Goal: Register for event/course

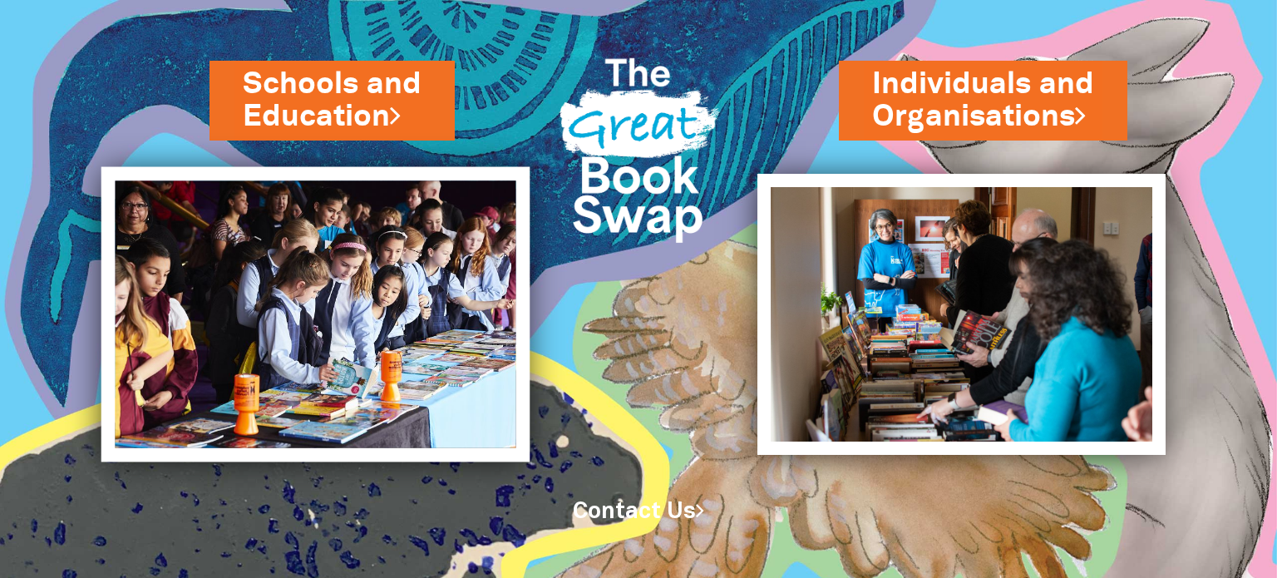
click at [282, 281] on img at bounding box center [315, 314] width 429 height 295
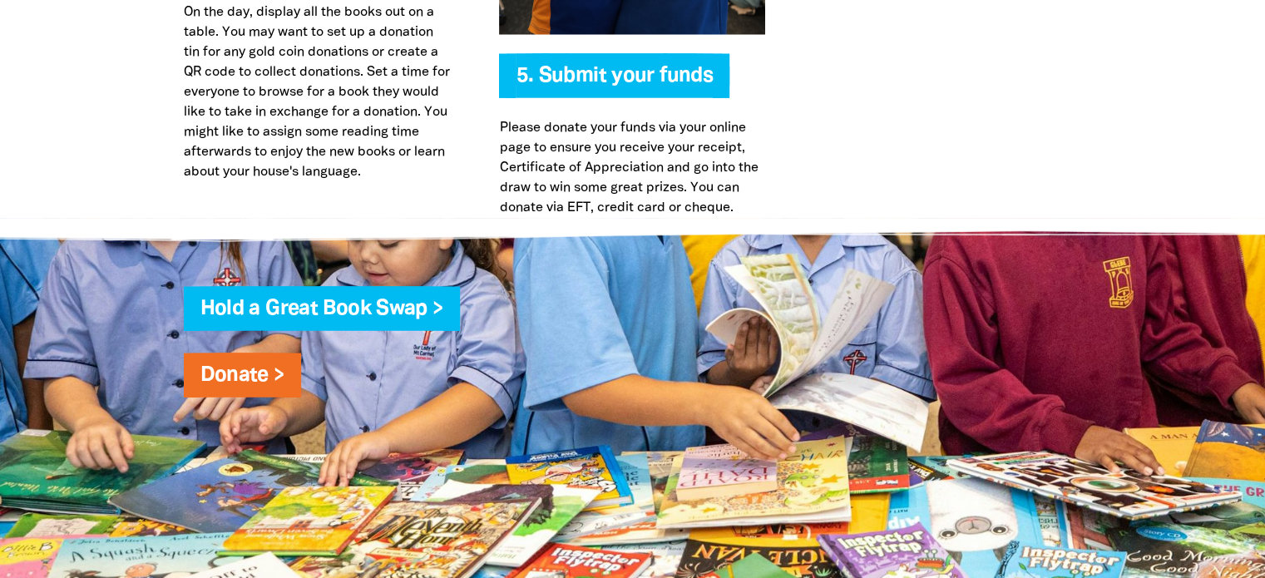
scroll to position [4454, 0]
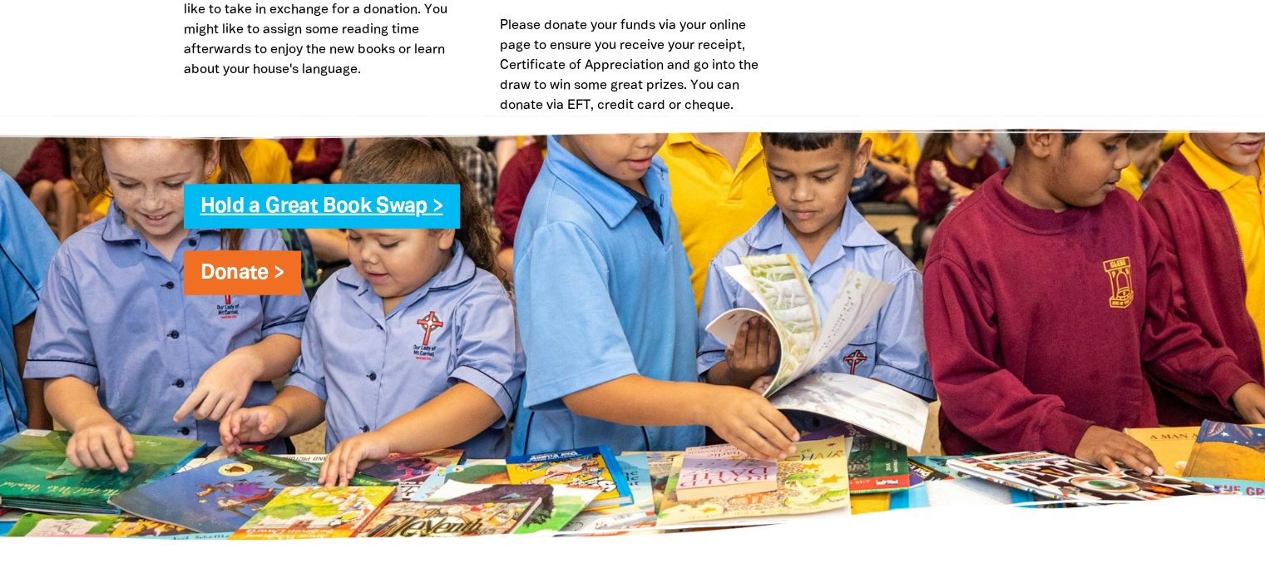
click at [433, 197] on link "Hold a Great Book Swap >" at bounding box center [321, 206] width 243 height 19
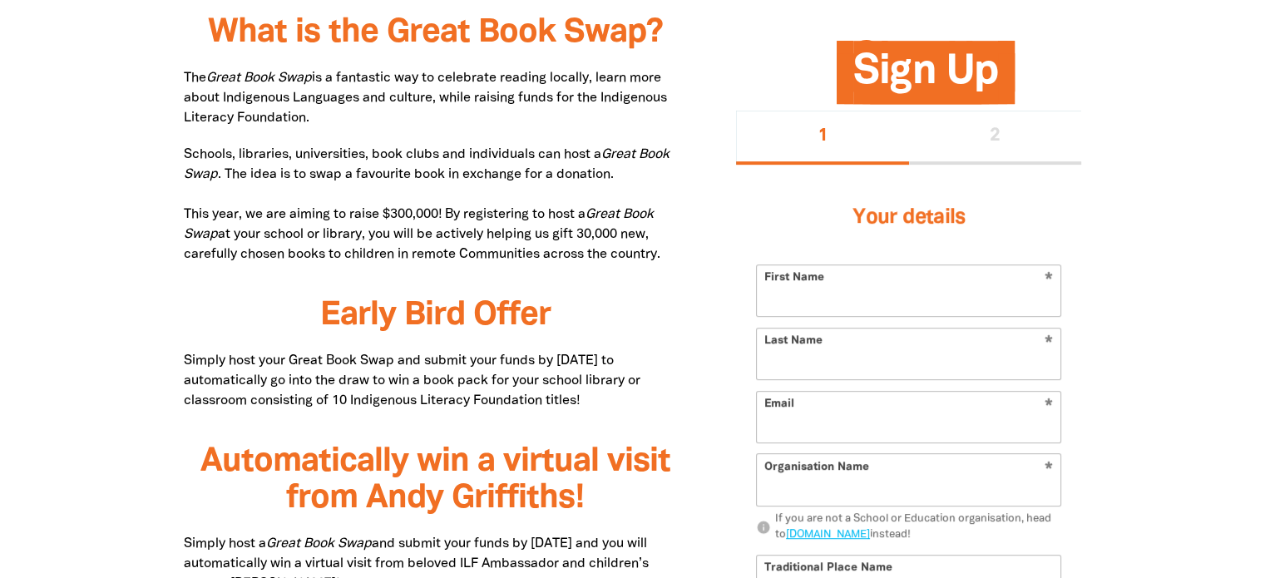
scroll to position [885, 0]
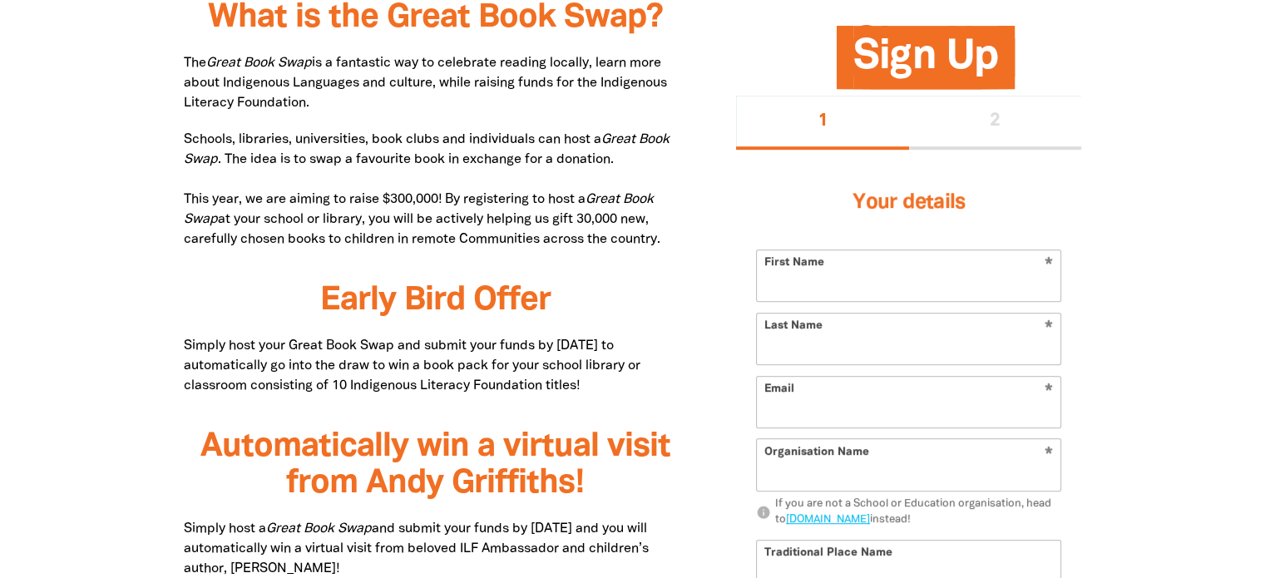
click at [889, 39] on span "Sign Up" at bounding box center [925, 64] width 145 height 51
click at [825, 285] on input "First Name" at bounding box center [909, 275] width 304 height 51
type input "Amanpreet Kaur"
type input "Saini"
type input "asaini@goodstart.org.au"
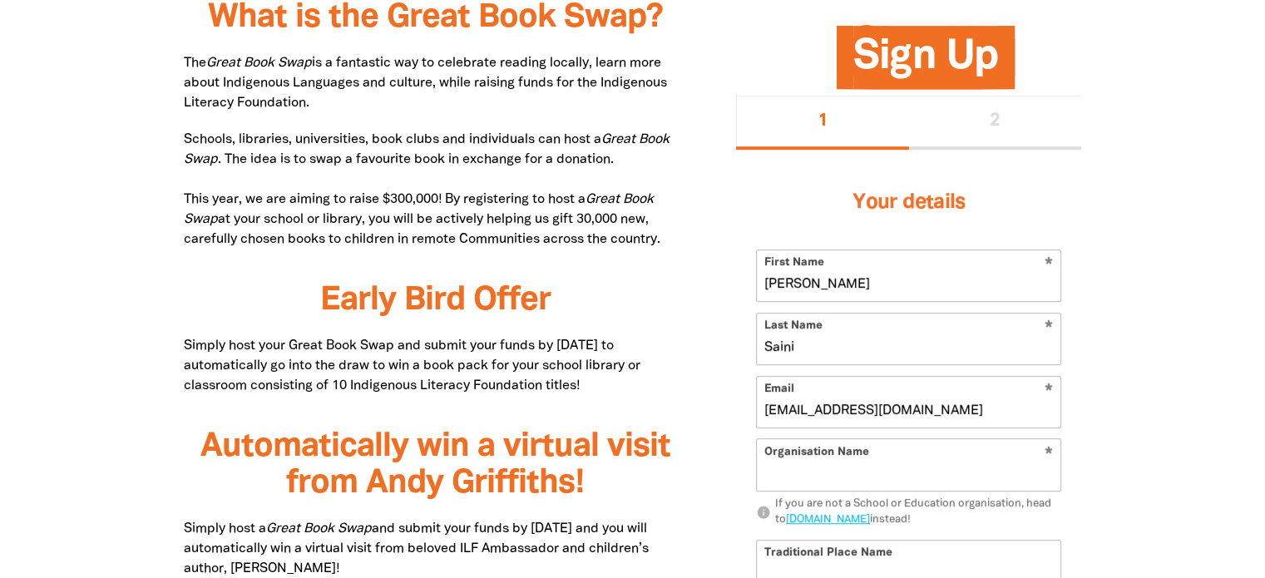
type input "50"
click at [931, 453] on input "Organisation Name" at bounding box center [909, 465] width 304 height 51
type input "Goodstart Noble Park"
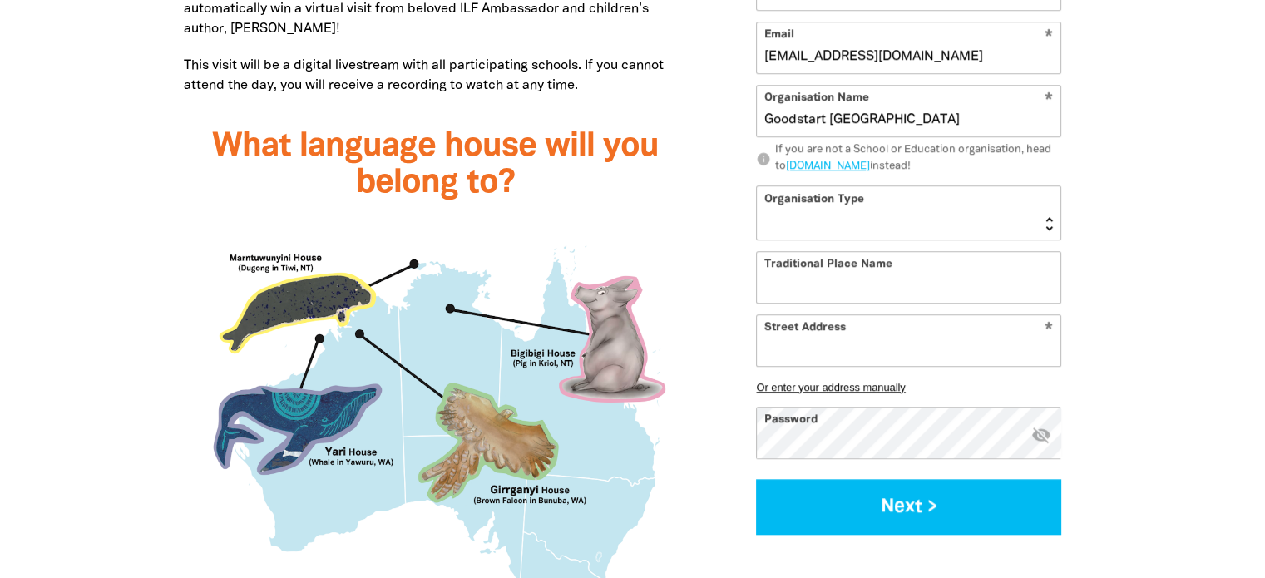
scroll to position [1433, 0]
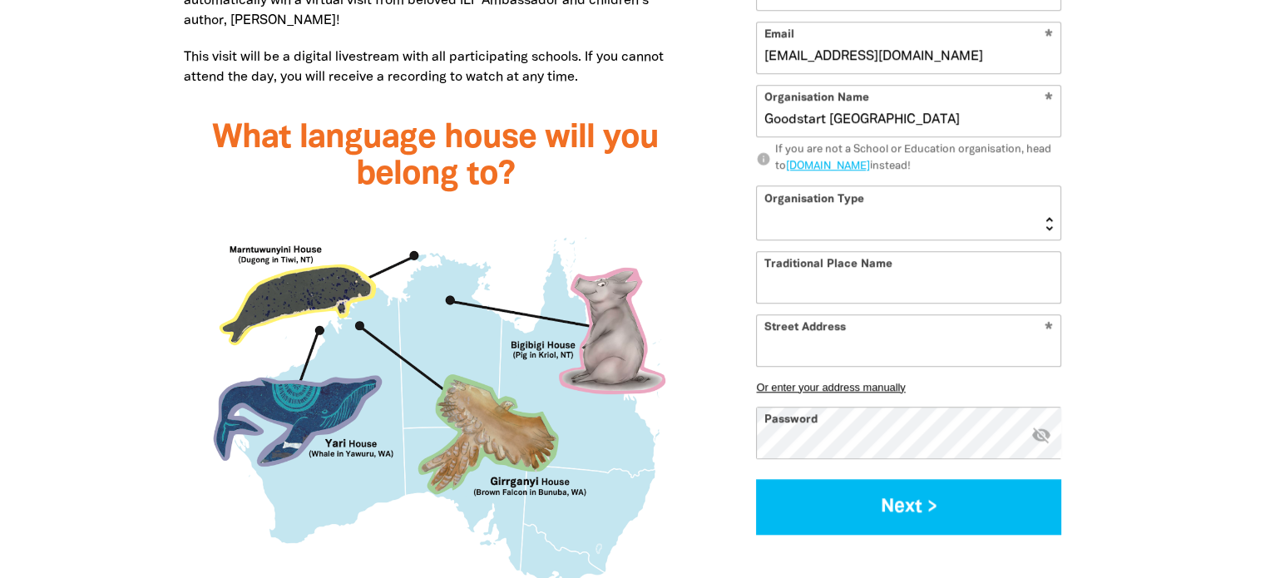
click at [1044, 221] on select "Early Learning Primary School High School K-12 University or TAFE Community Lib…" at bounding box center [909, 212] width 304 height 53
select select "early-learning"
click at [757, 186] on select "Early Learning Primary School High School K-12 University or TAFE Community Lib…" at bounding box center [909, 212] width 304 height 53
click at [936, 279] on input "Traditional Place Name" at bounding box center [909, 277] width 304 height 51
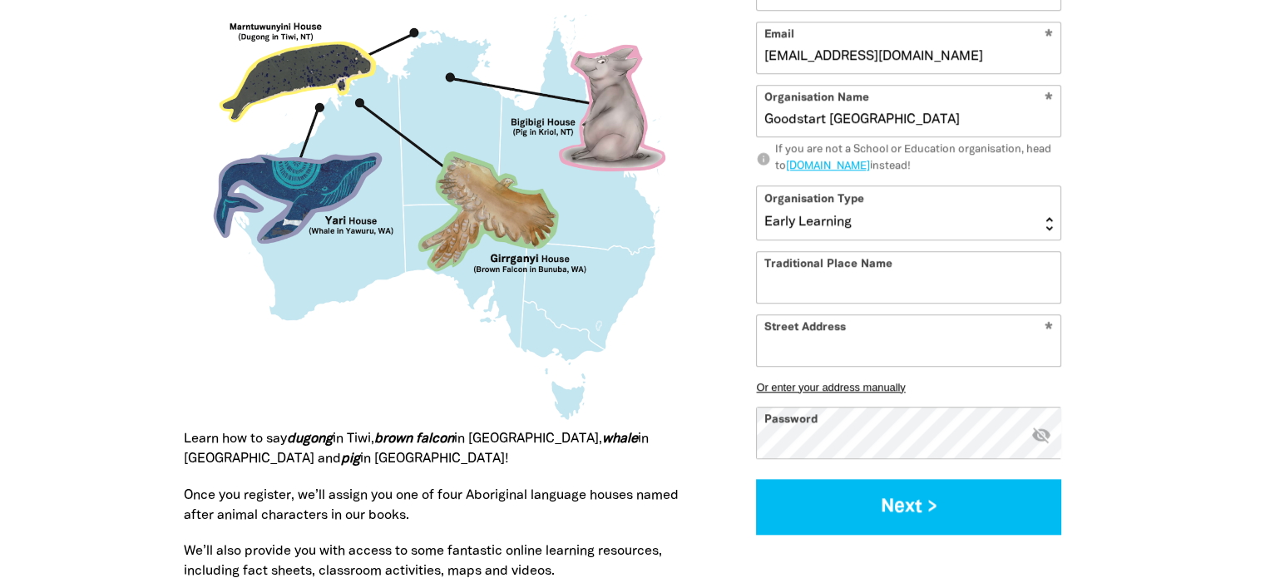
scroll to position [1663, 0]
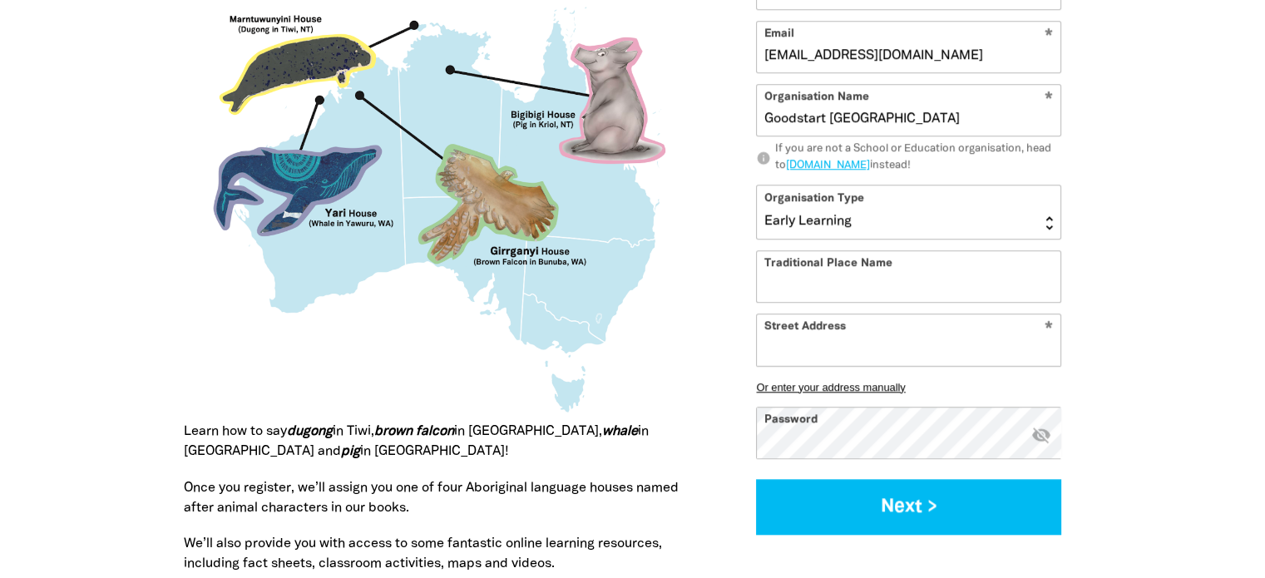
click at [893, 345] on input "Street Address" at bounding box center [909, 339] width 304 height 51
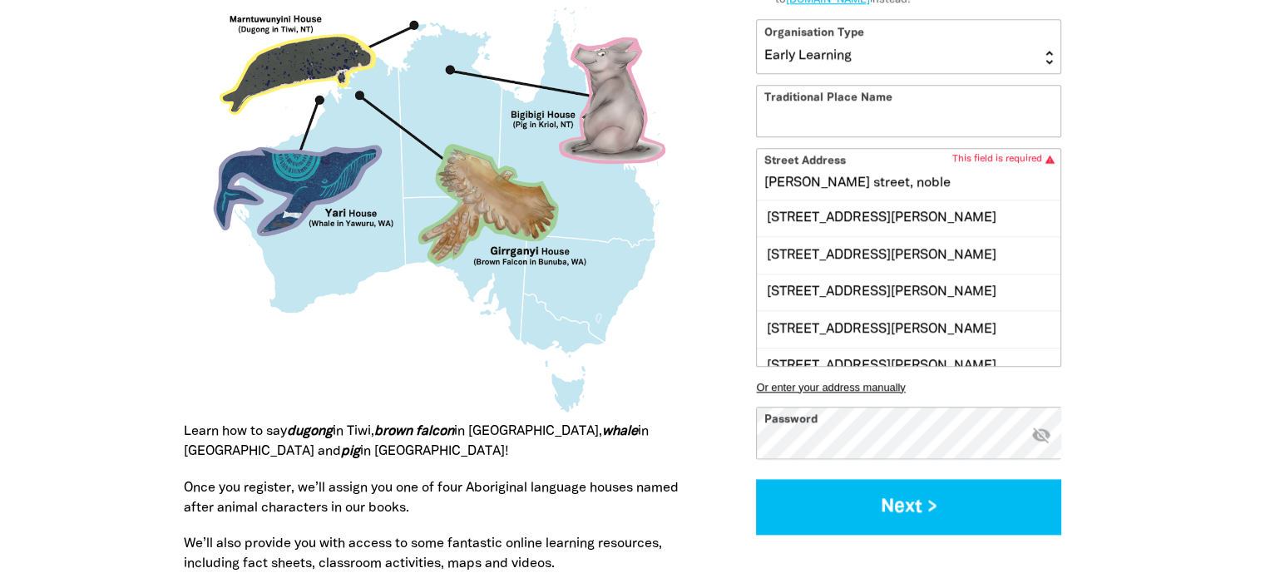
click at [764, 181] on input "Douglas street, noble" at bounding box center [909, 174] width 304 height 51
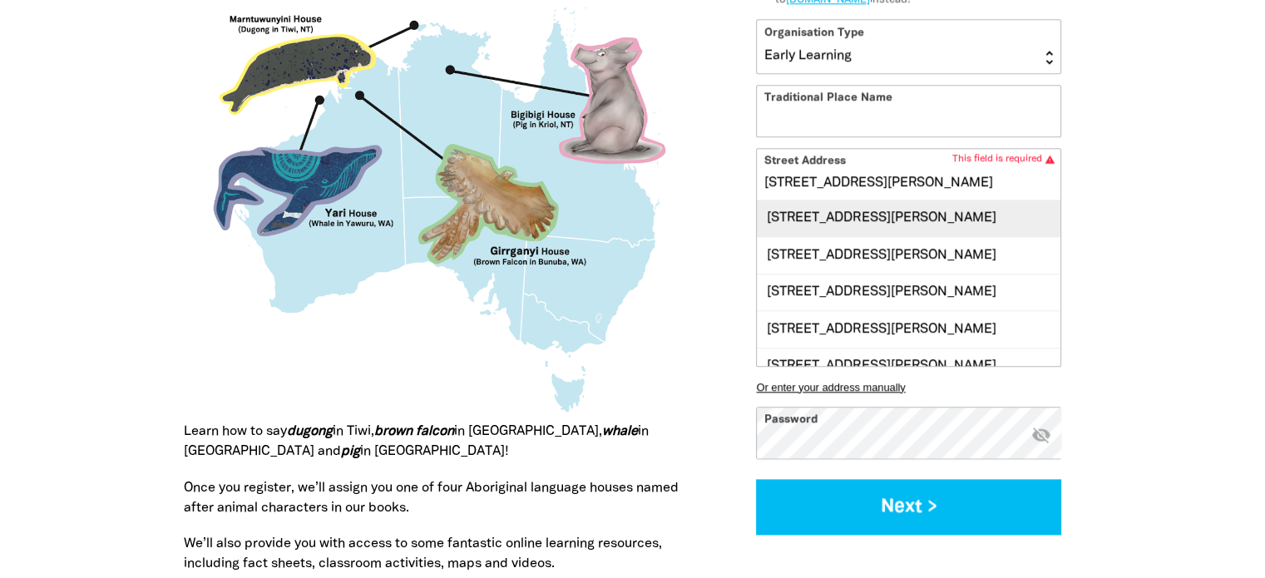
click at [842, 221] on div "60 Douglas Street, NOBLE PARK VIC 3174" at bounding box center [909, 218] width 304 height 36
type input "60 Douglas Street, NOBLE PARK VIC 3174"
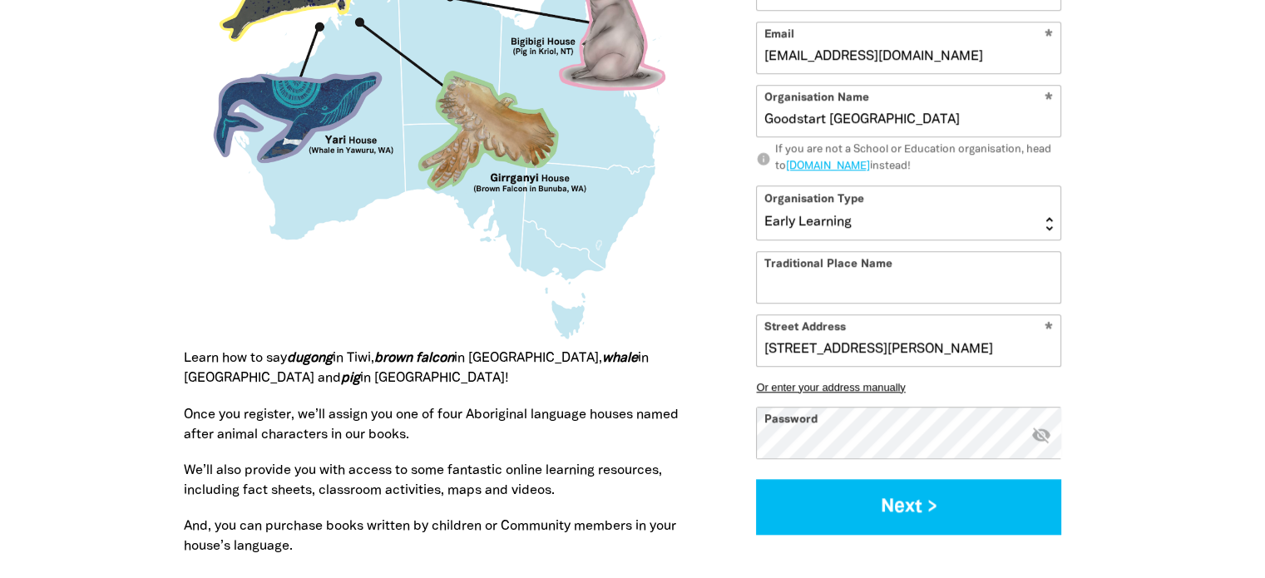
scroll to position [1903, 0]
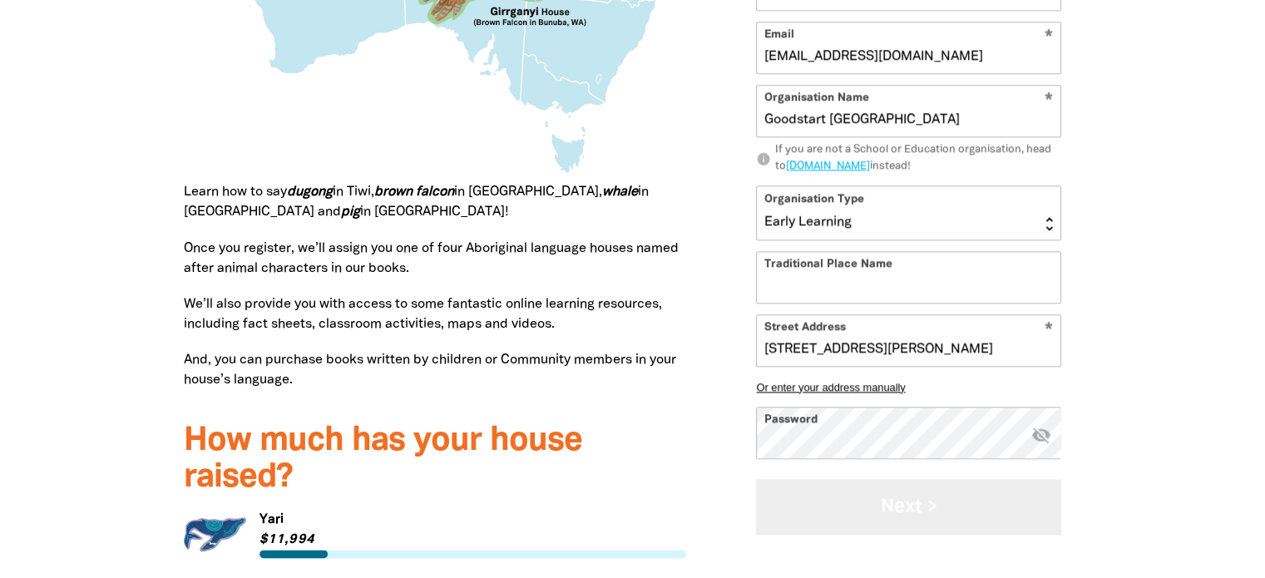
click at [866, 521] on button "Next >" at bounding box center [908, 507] width 305 height 56
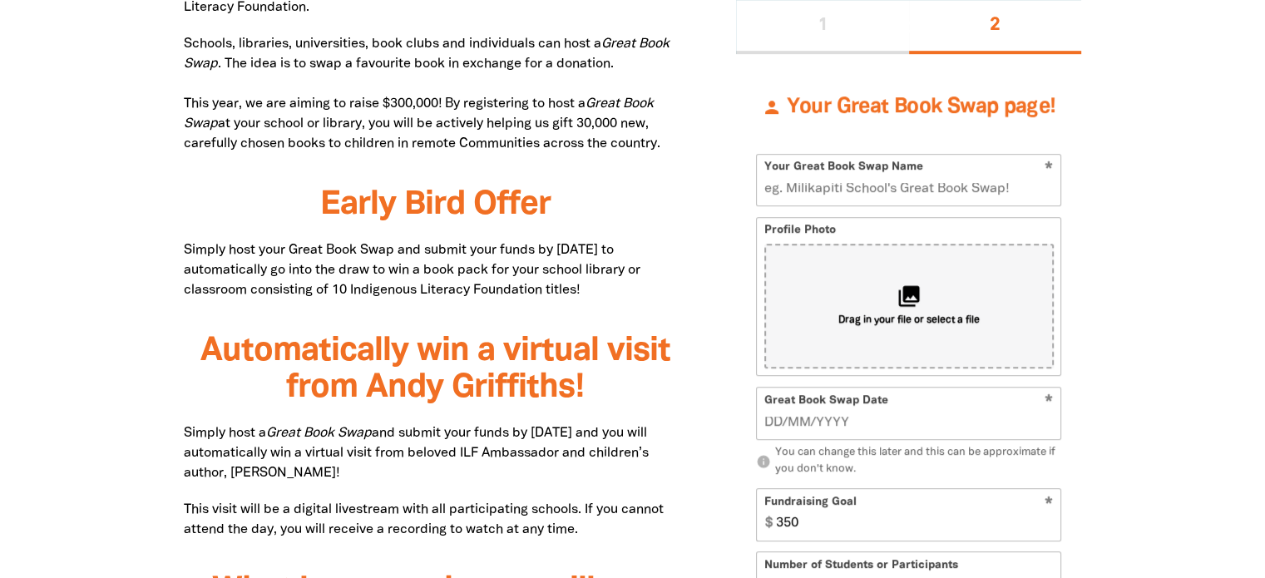
scroll to position [932, 0]
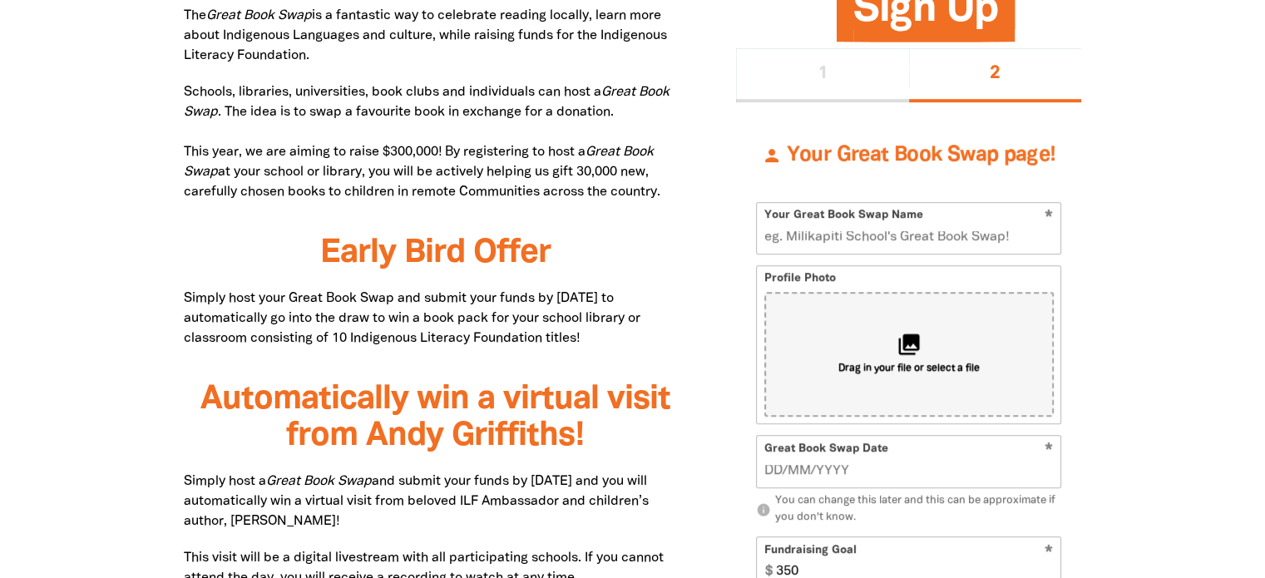
click at [976, 245] on input "Your Great Book Swap Name" at bounding box center [909, 228] width 304 height 51
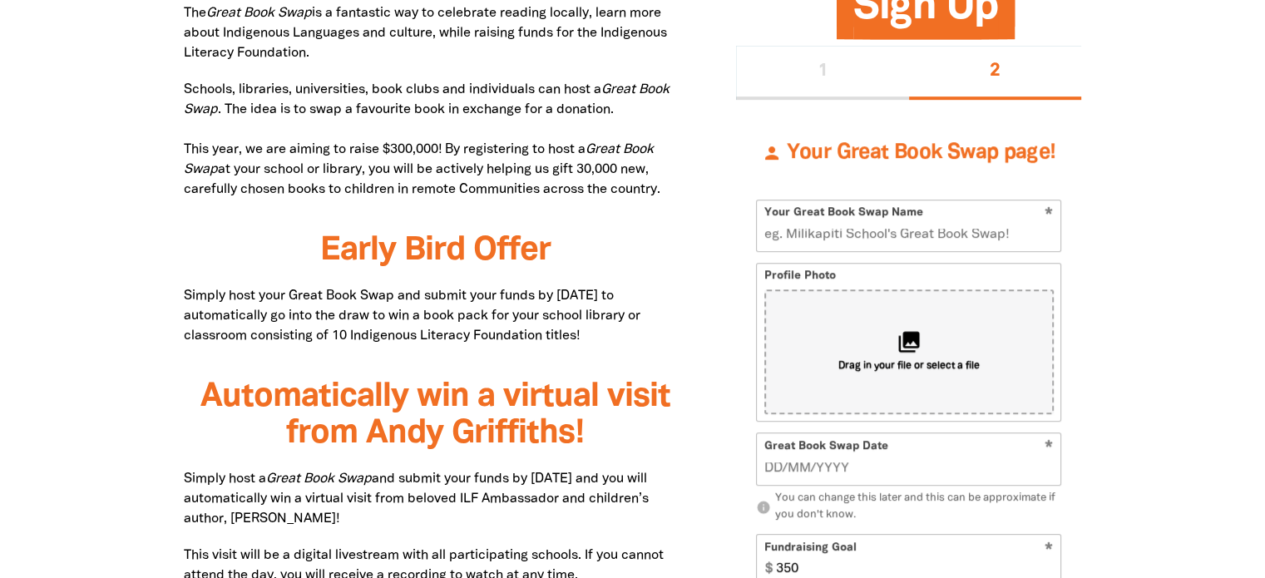
scroll to position [926, 0]
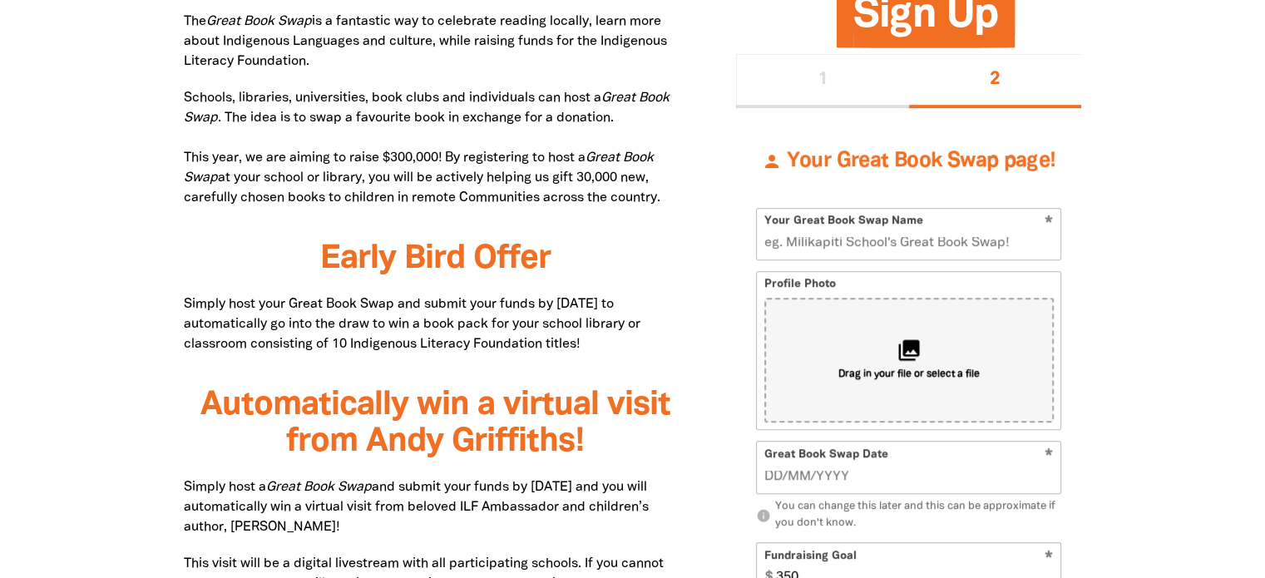
type input "N"
type input "Goodstart Noble Park's Book swap"
click at [942, 370] on span "Drag in your file or select a file" at bounding box center [908, 375] width 141 height 14
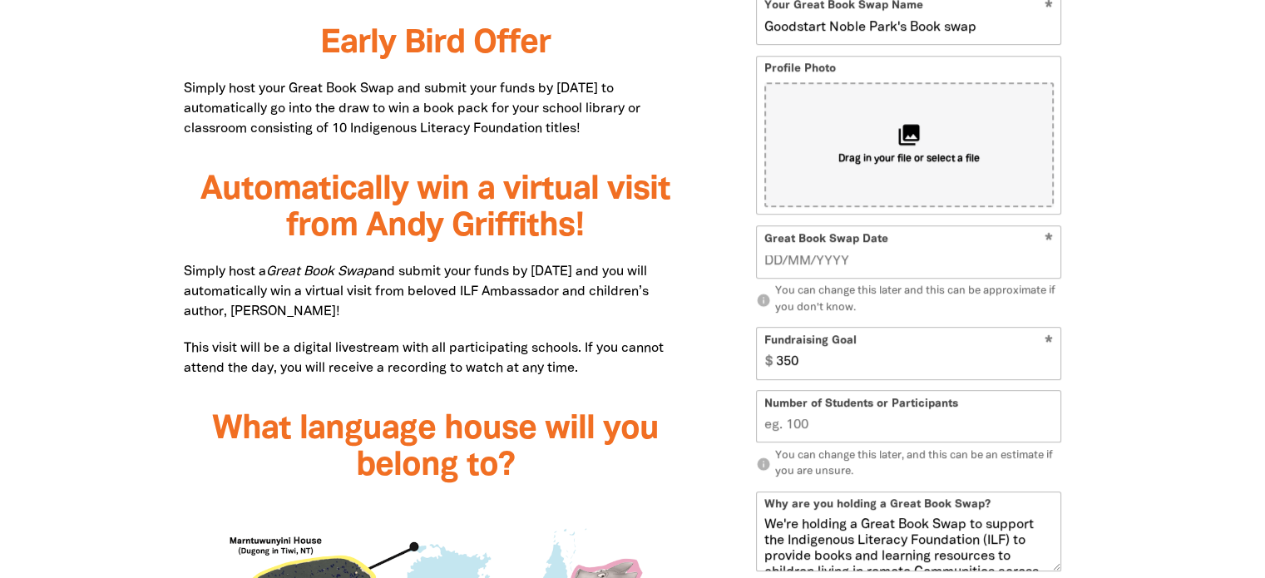
click at [849, 245] on div "Great Book Swap Date *" at bounding box center [908, 251] width 305 height 53
click at [822, 253] on input "__/__/____" at bounding box center [908, 261] width 289 height 18
type input "03/09/2025"
click at [842, 365] on input "350" at bounding box center [914, 354] width 292 height 51
click at [1048, 365] on input "349" at bounding box center [914, 354] width 292 height 51
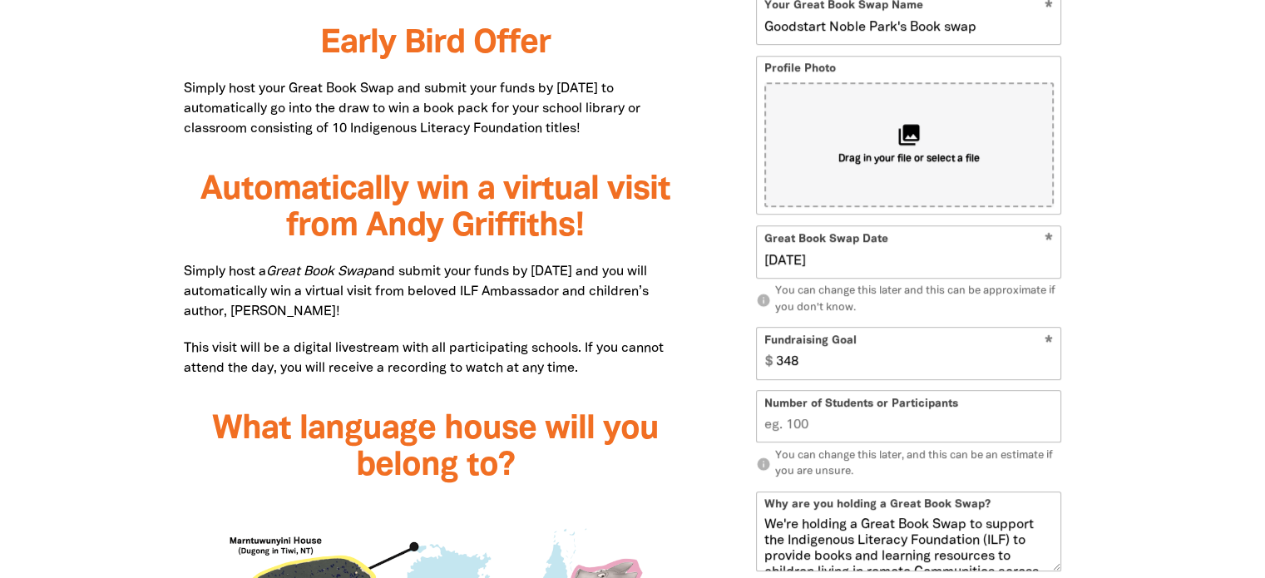
click at [1048, 365] on input "348" at bounding box center [914, 354] width 292 height 51
click at [1048, 365] on input "347" at bounding box center [914, 354] width 292 height 51
click at [1048, 365] on input "346" at bounding box center [914, 354] width 292 height 51
drag, startPoint x: 826, startPoint y: 363, endPoint x: 758, endPoint y: 362, distance: 67.4
click at [758, 362] on div "$ 346" at bounding box center [909, 354] width 304 height 51
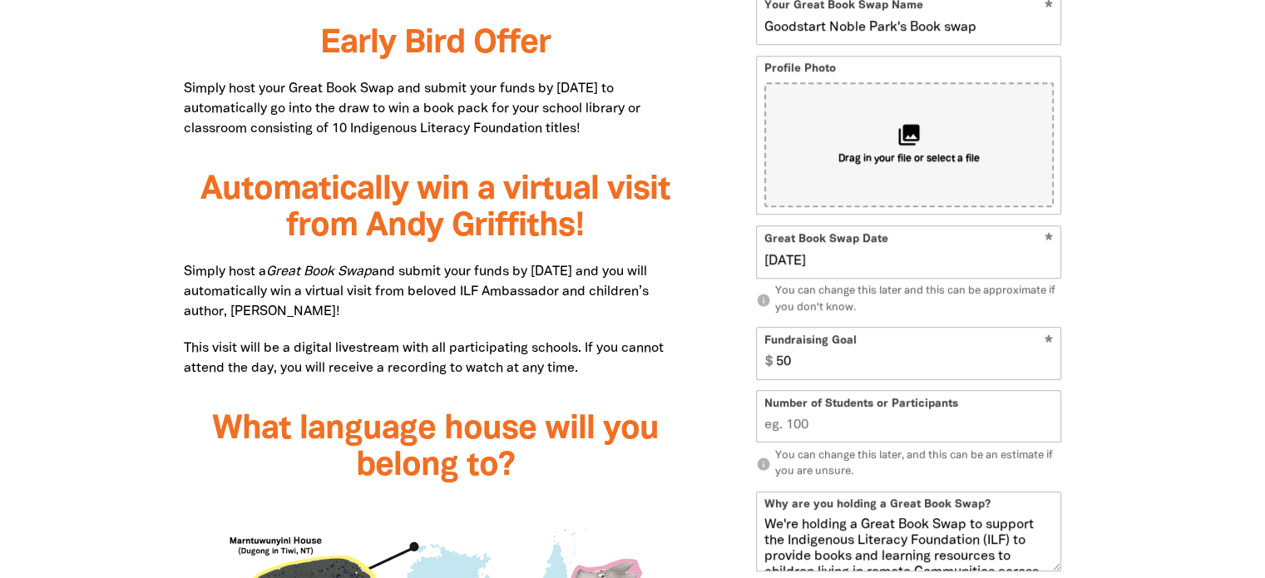
type input "5"
type input "100"
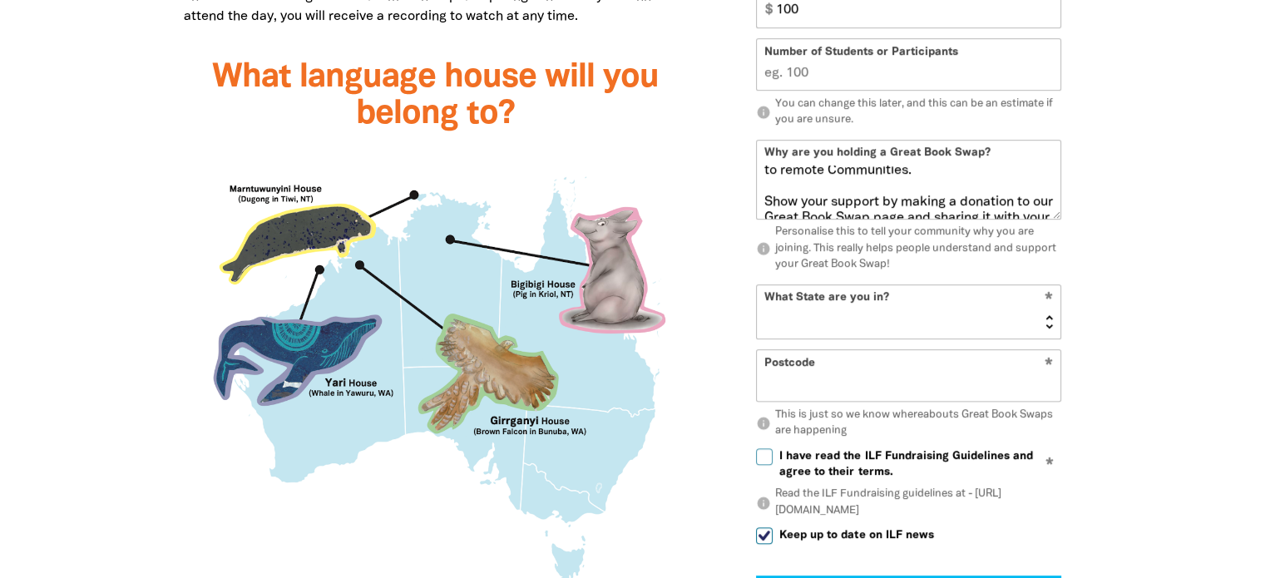
scroll to position [166, 0]
click at [999, 182] on textarea "We're holding a Great Book Swap to support the Indigenous Literacy Foundation (…" at bounding box center [909, 191] width 304 height 53
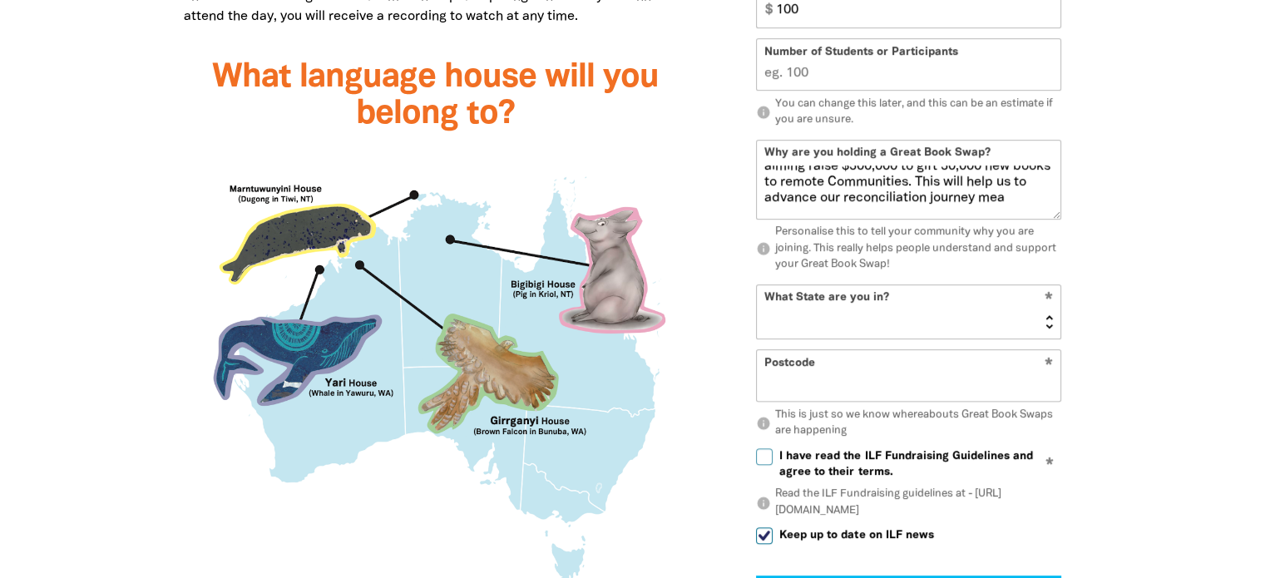
scroll to position [170, 0]
click at [1014, 191] on textarea "We're holding a Great Book Swap to support the Indigenous Literacy Foundation (…" at bounding box center [909, 191] width 304 height 53
click at [902, 206] on textarea "We're holding a Great Book Swap to support the Indigenous Literacy Foundation (…" at bounding box center [909, 191] width 304 height 53
click at [941, 205] on textarea "We're holding a Great Book Swap to support the Indigenous Literacy Foundation (…" at bounding box center [909, 191] width 304 height 53
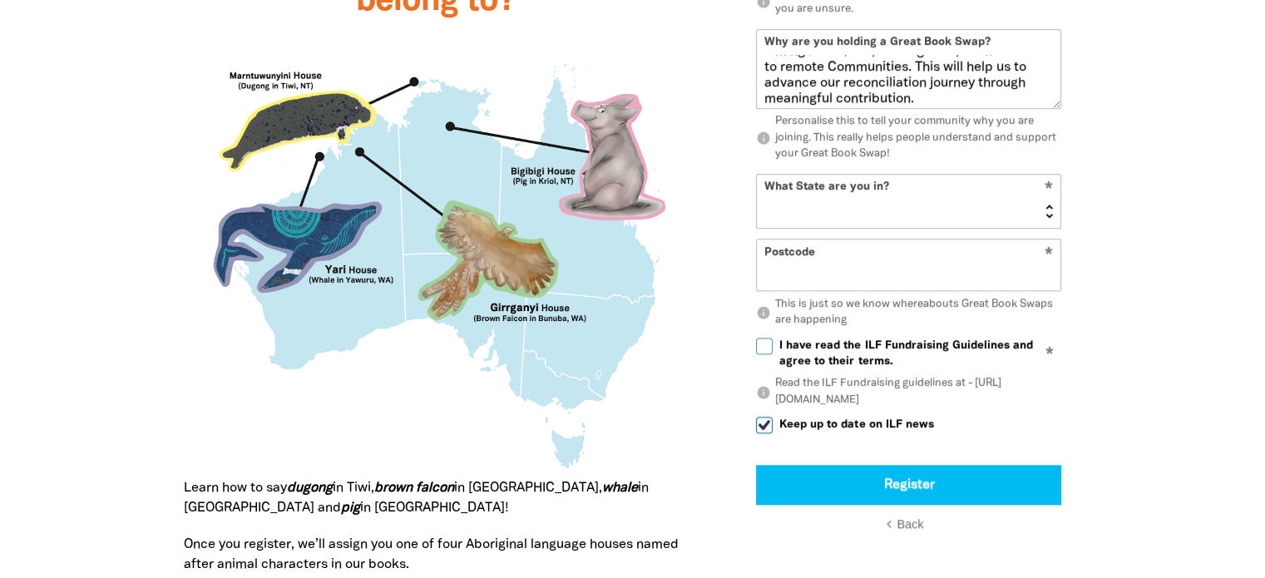
scroll to position [1614, 0]
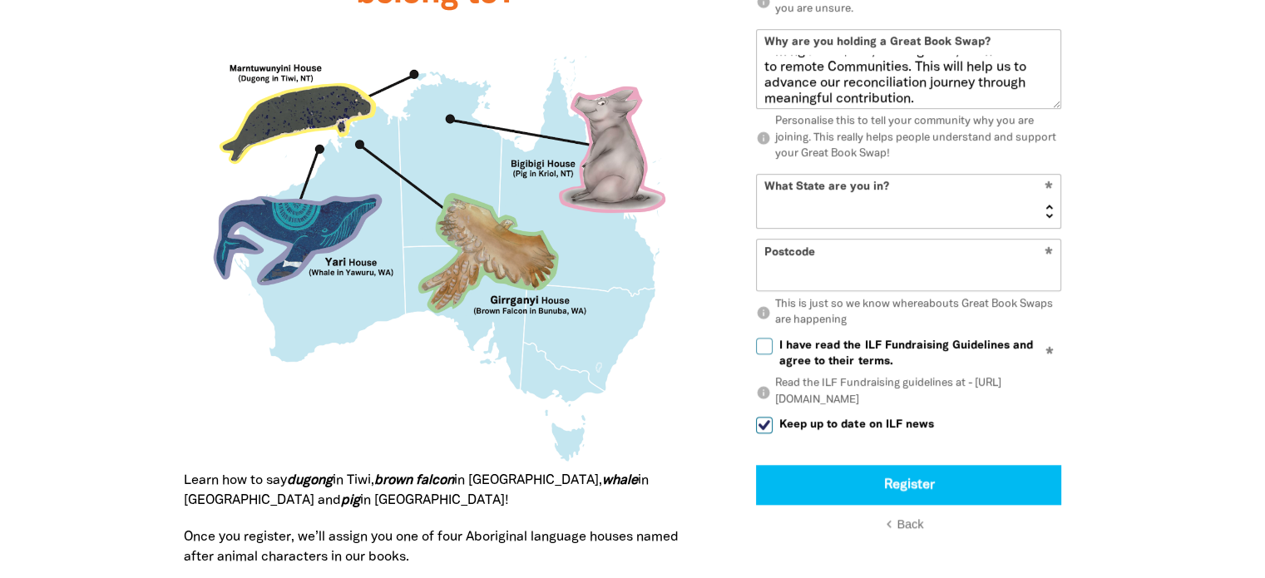
type textarea "We're holding a Great Book Swap to support the Indigenous Literacy Foundation (…"
click at [1045, 215] on select "NSW VIC QLD NT WA SA TAS ACT" at bounding box center [909, 201] width 304 height 53
select select "VIC"
click at [757, 176] on select "NSW VIC QLD NT WA SA TAS ACT" at bounding box center [909, 201] width 304 height 53
click at [990, 267] on input "Postcode" at bounding box center [909, 265] width 304 height 51
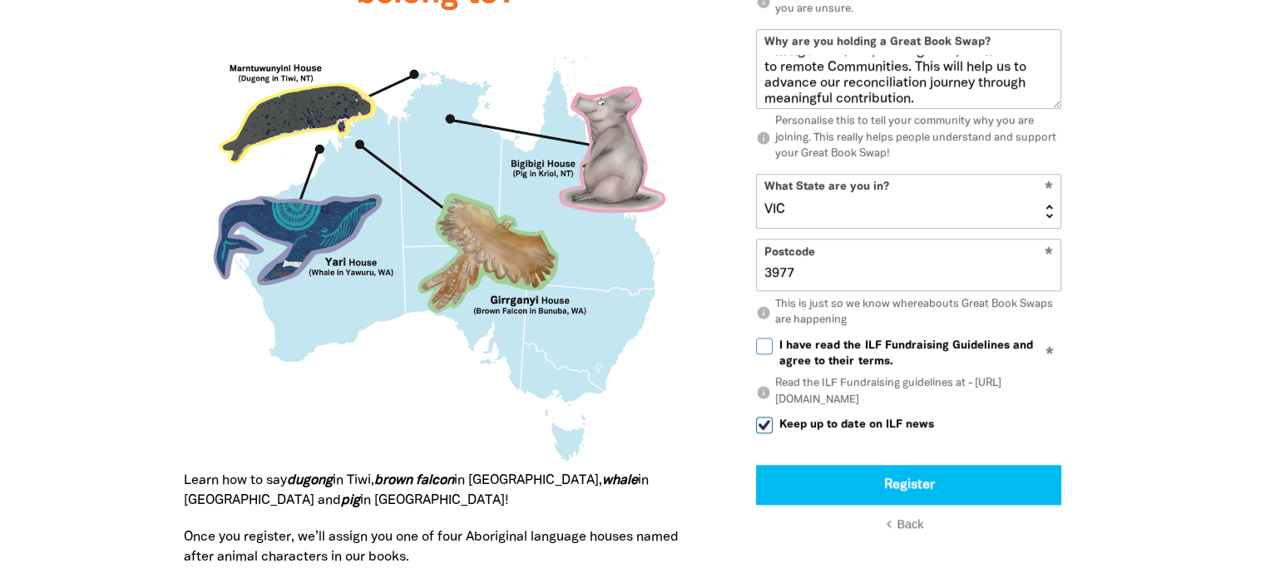
drag, startPoint x: 900, startPoint y: 274, endPoint x: 753, endPoint y: 267, distance: 147.4
type input "3174"
click at [1148, 295] on div at bounding box center [632, 192] width 1265 height 1810
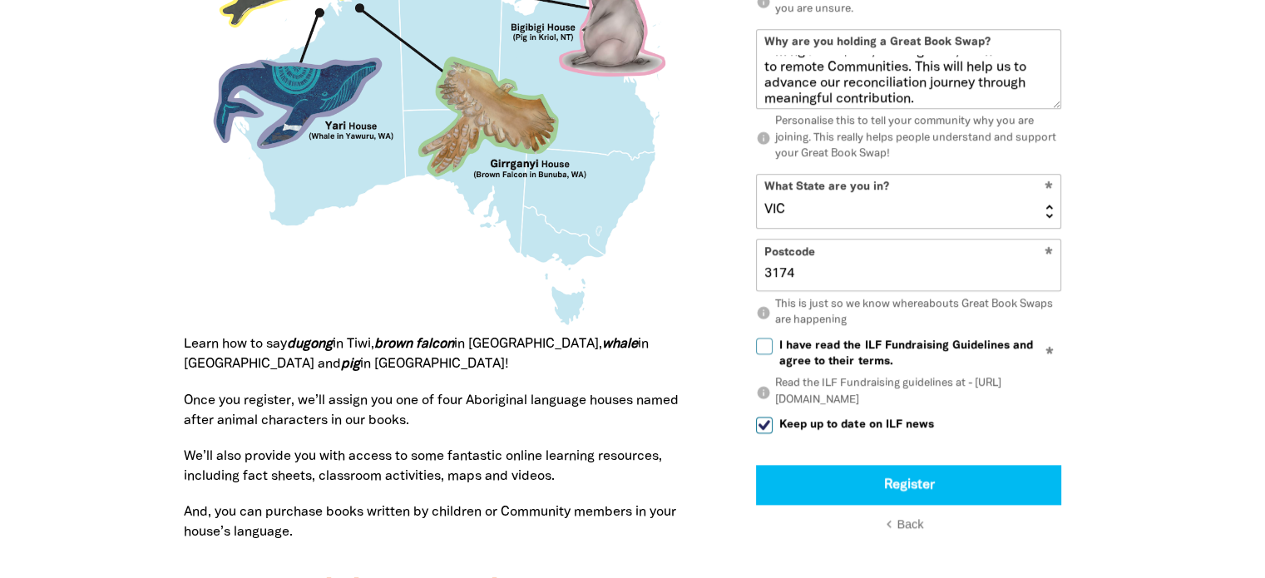
scroll to position [1758, 0]
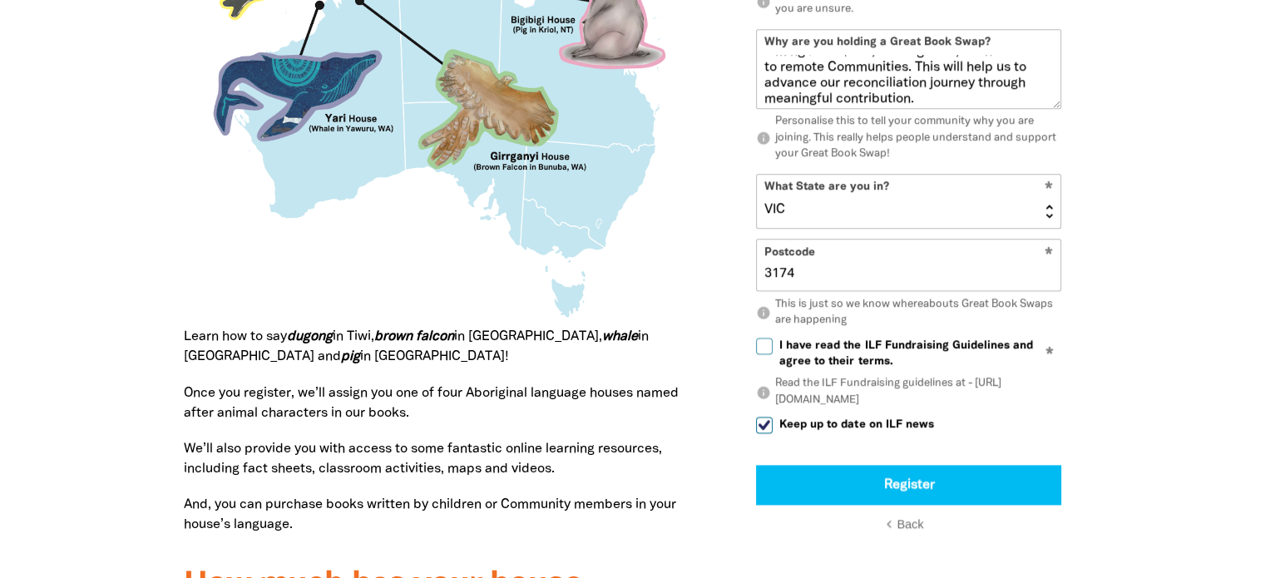
click at [987, 352] on span "I have read the ILF Fundraising Guidelines and agree to their terms." at bounding box center [920, 354] width 282 height 32
click at [773, 352] on input "I have read the ILF Fundraising Guidelines and agree to their terms." at bounding box center [764, 346] width 17 height 17
checkbox input "true"
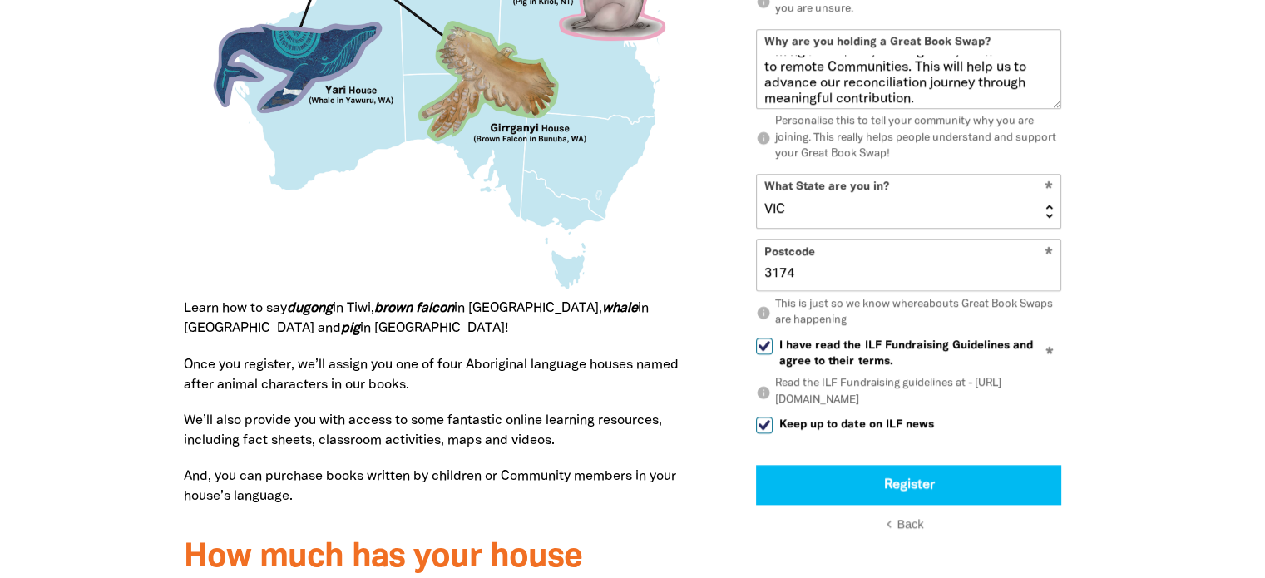
scroll to position [1746, 0]
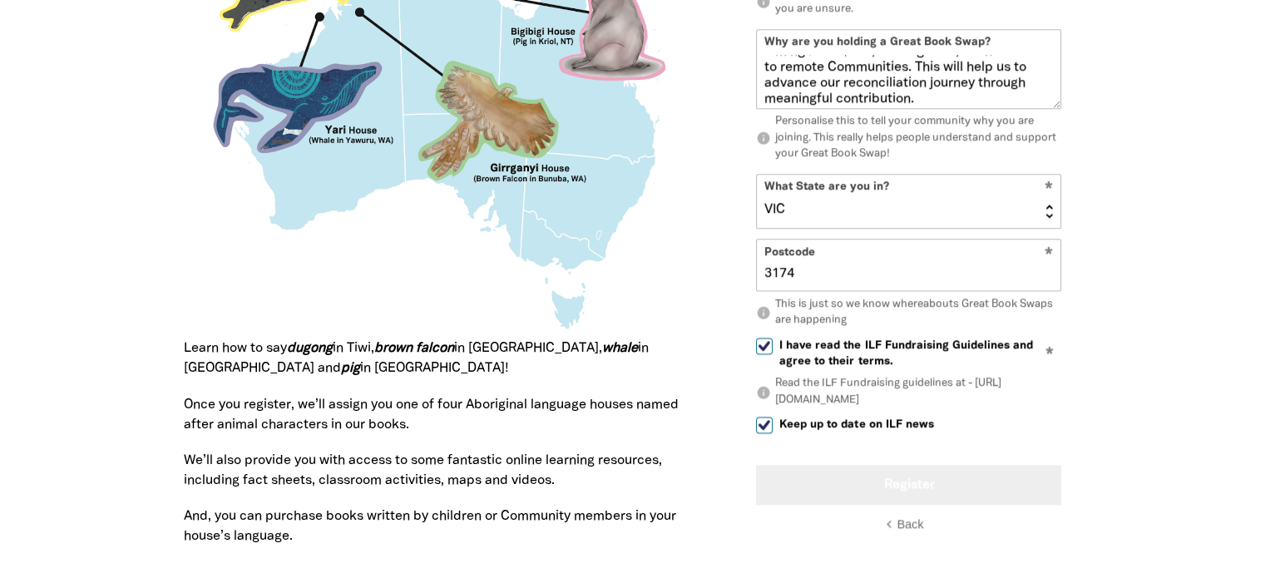
click at [946, 480] on button "Register" at bounding box center [908, 485] width 305 height 40
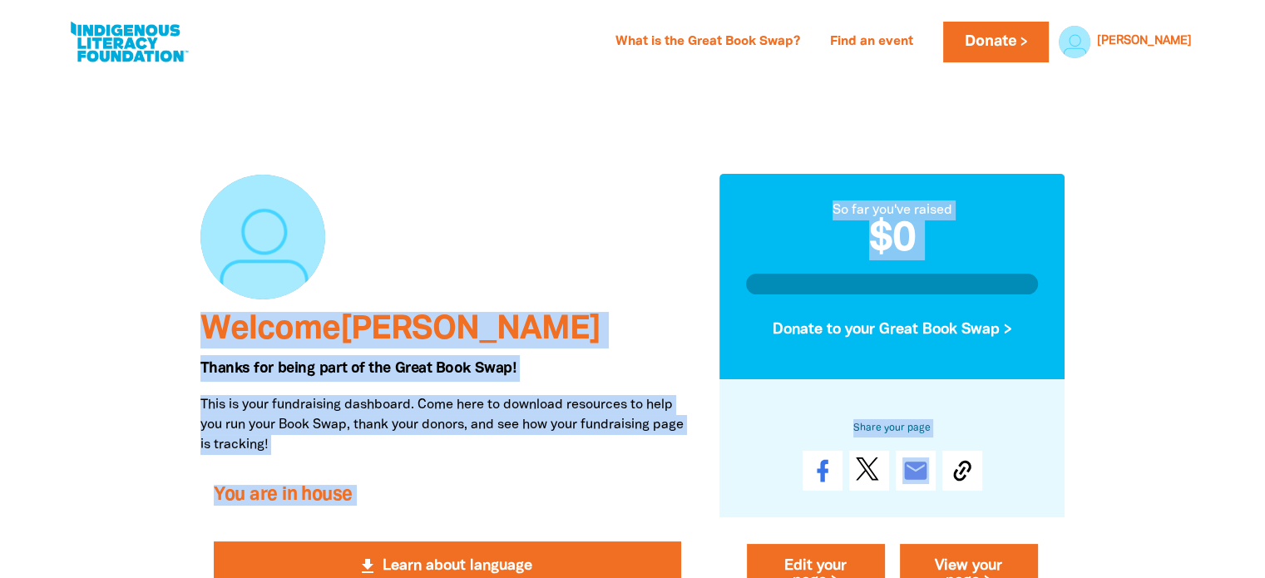
drag, startPoint x: 1261, startPoint y: 56, endPoint x: 1266, endPoint y: 112, distance: 56.8
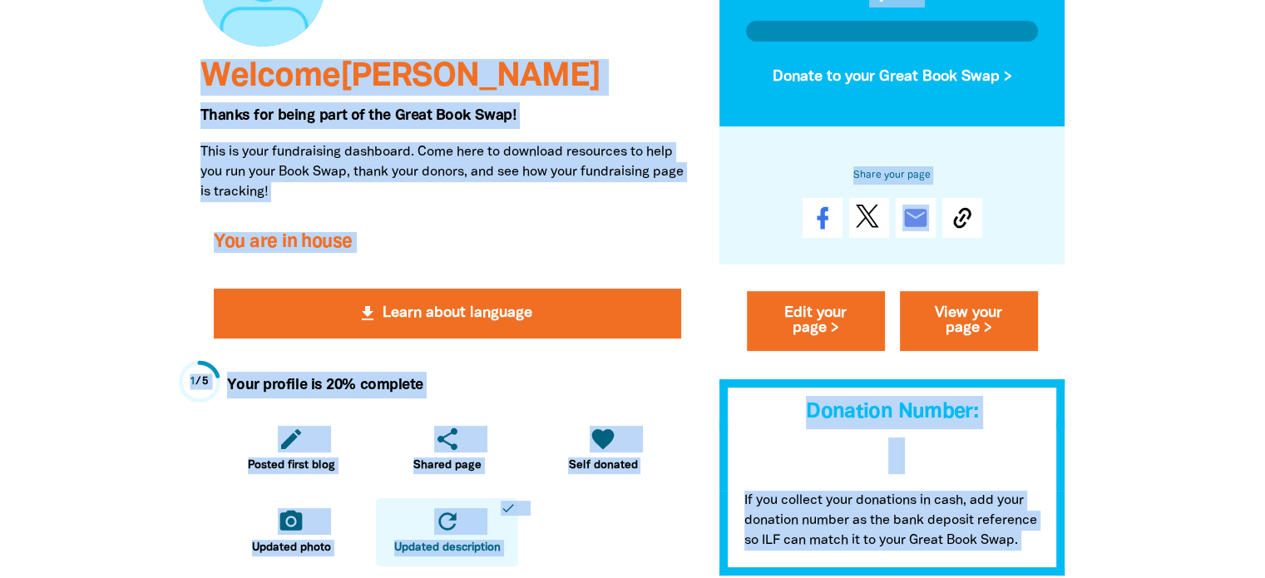
scroll to position [256, 0]
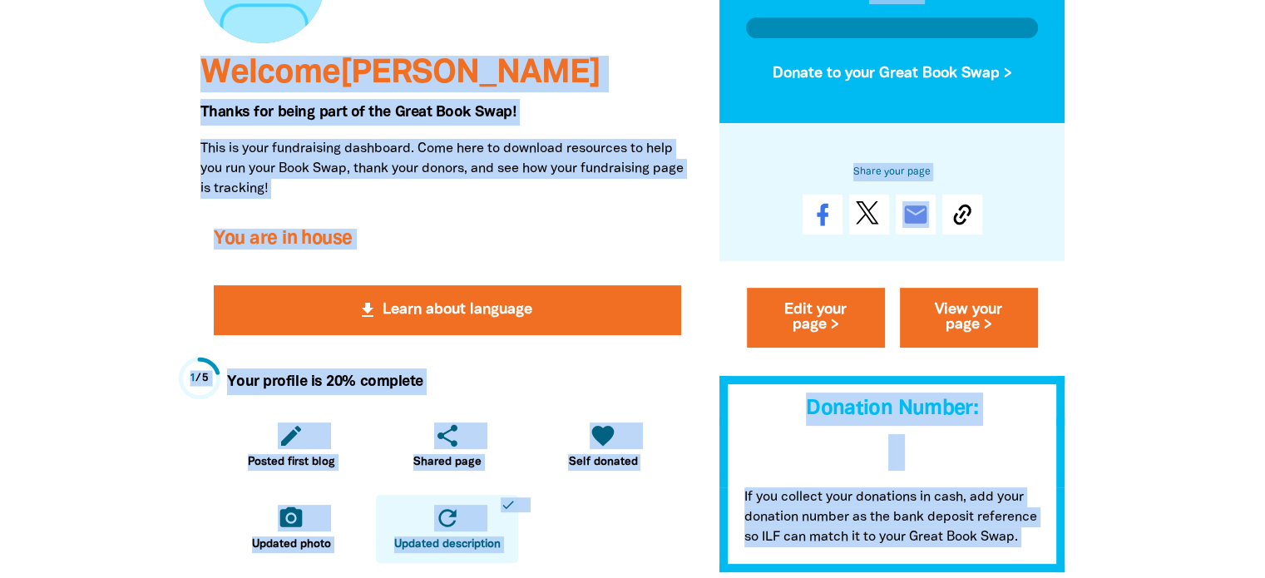
click at [1210, 154] on div at bounding box center [632, 581] width 1265 height 1525
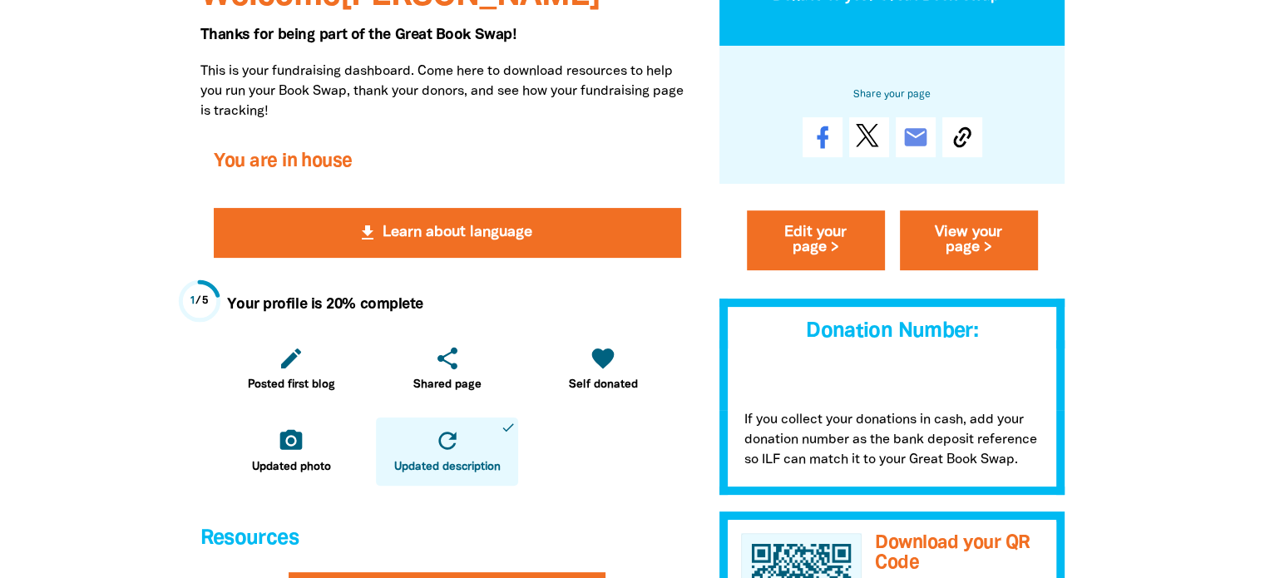
scroll to position [343, 0]
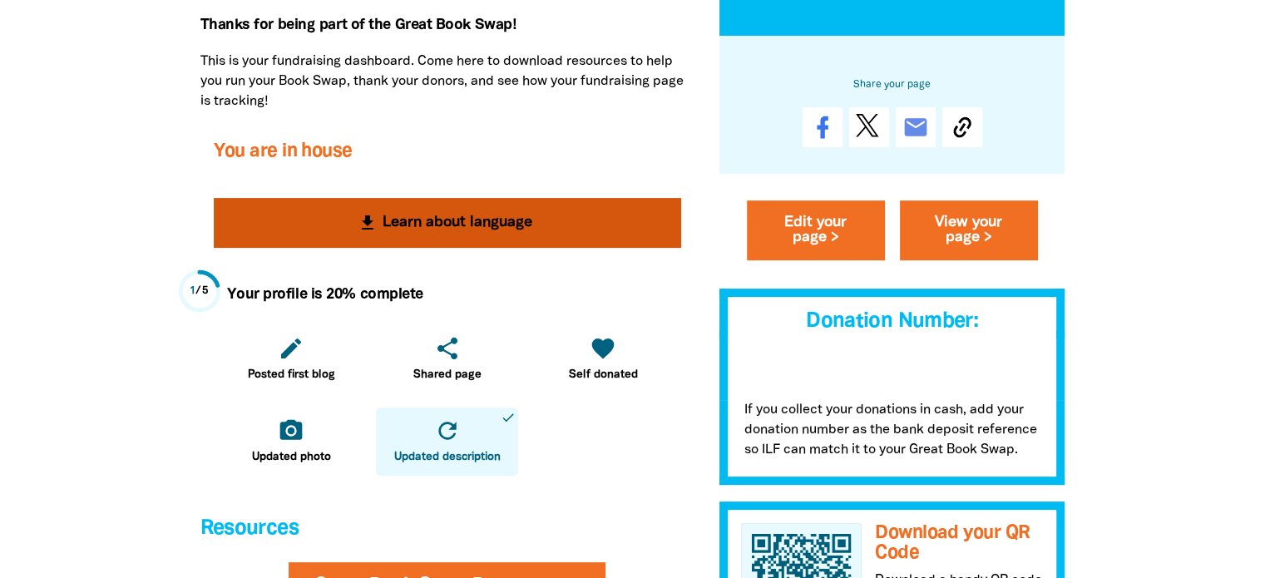
click at [534, 208] on button "get_app Learn about language" at bounding box center [447, 223] width 467 height 50
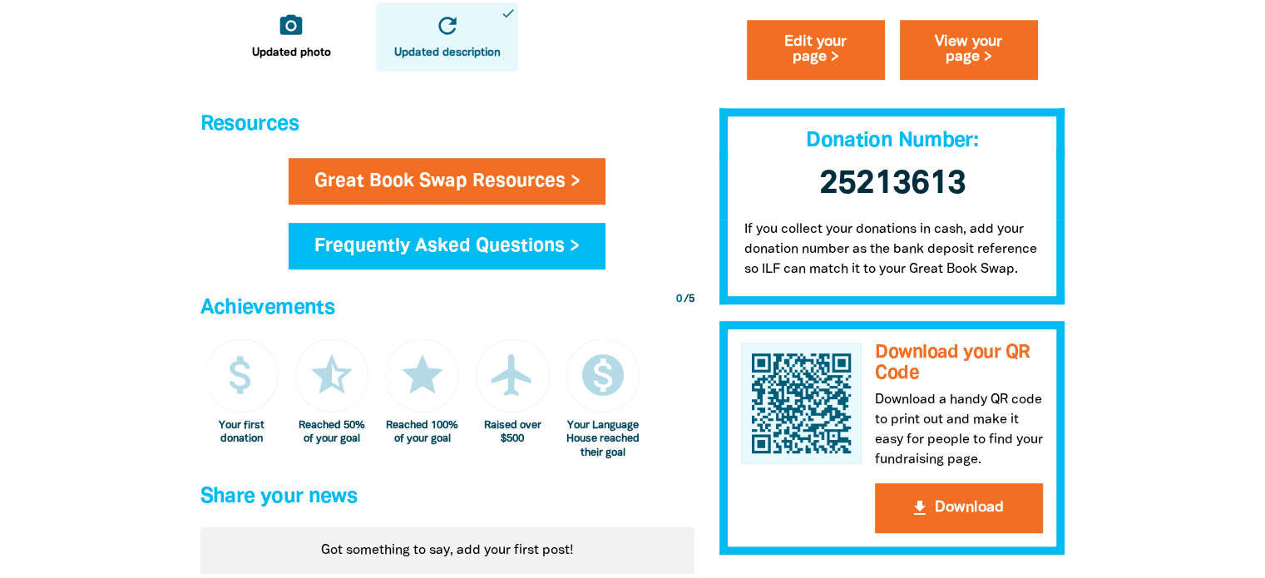
scroll to position [878, 0]
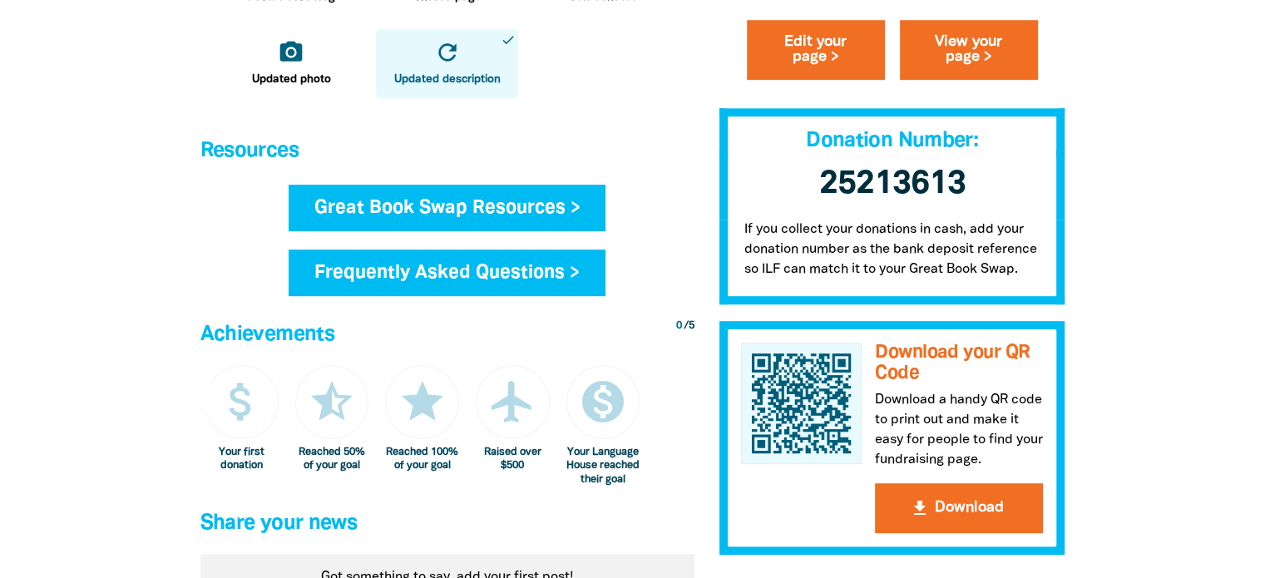
click at [540, 216] on link "Great Book Swap Resources >" at bounding box center [448, 208] width 318 height 47
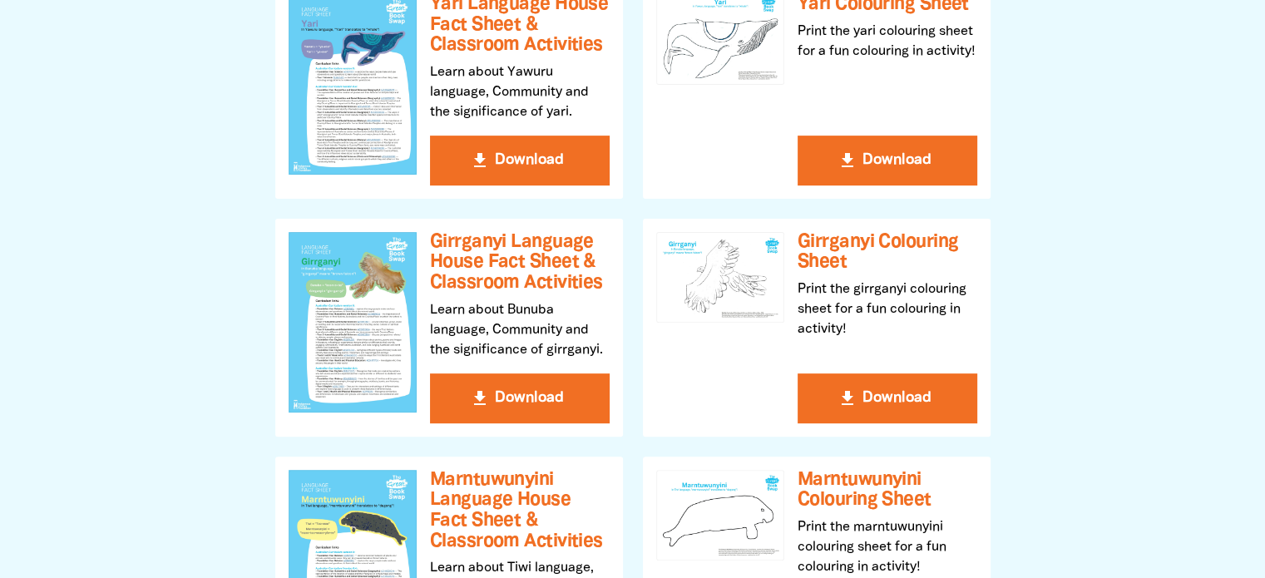
scroll to position [609, 0]
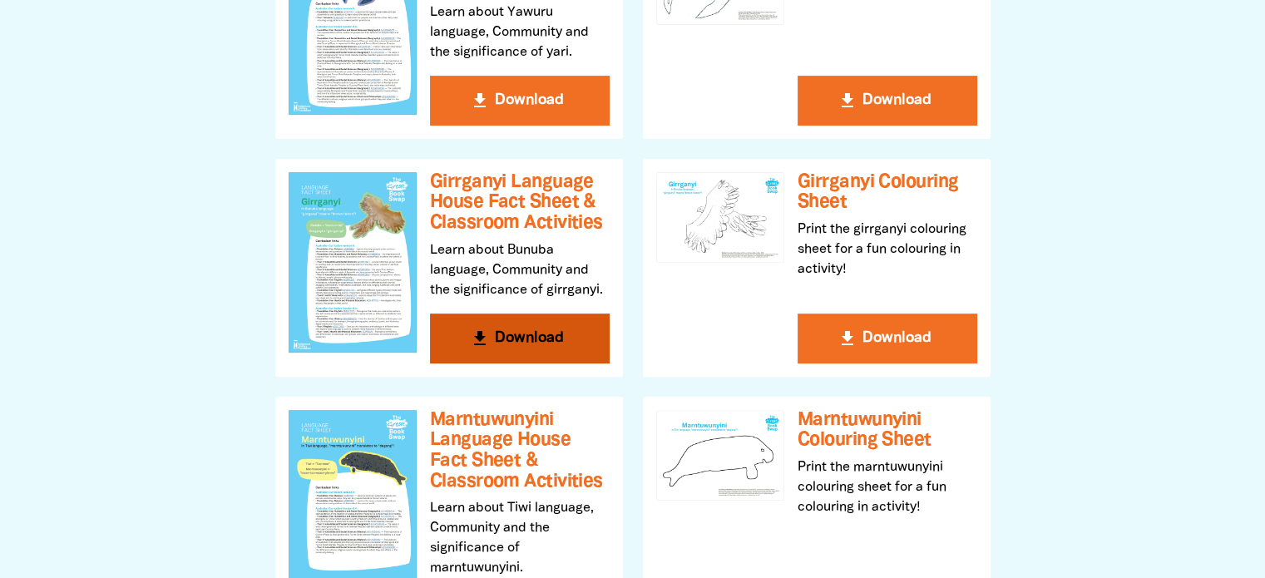
click at [363, 259] on div at bounding box center [353, 262] width 128 height 180
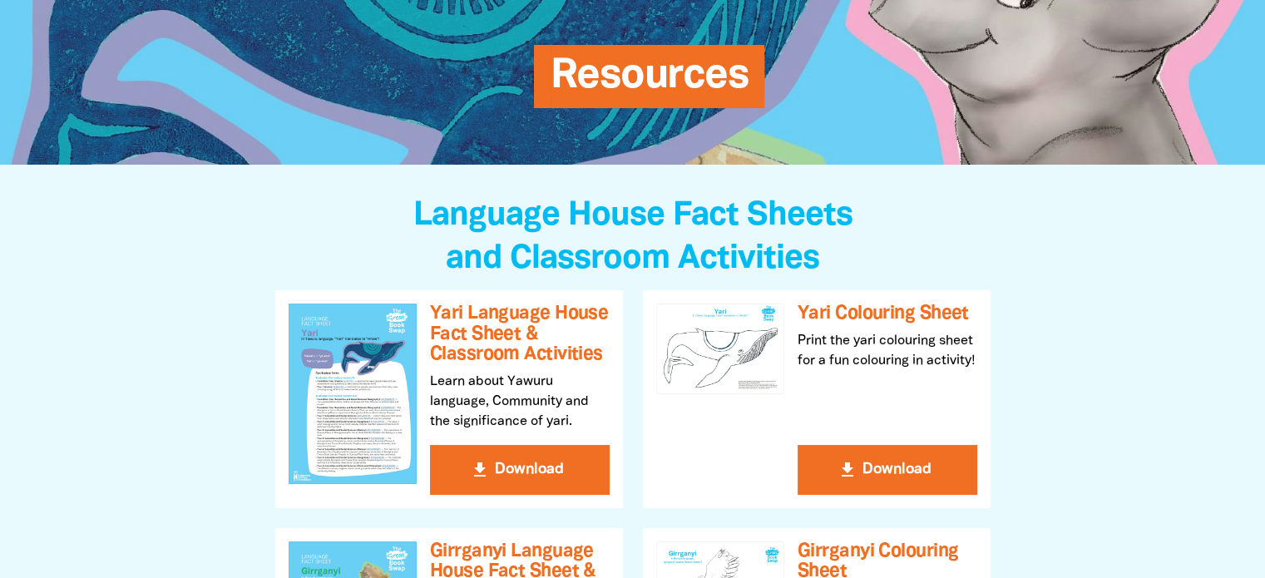
scroll to position [0, 0]
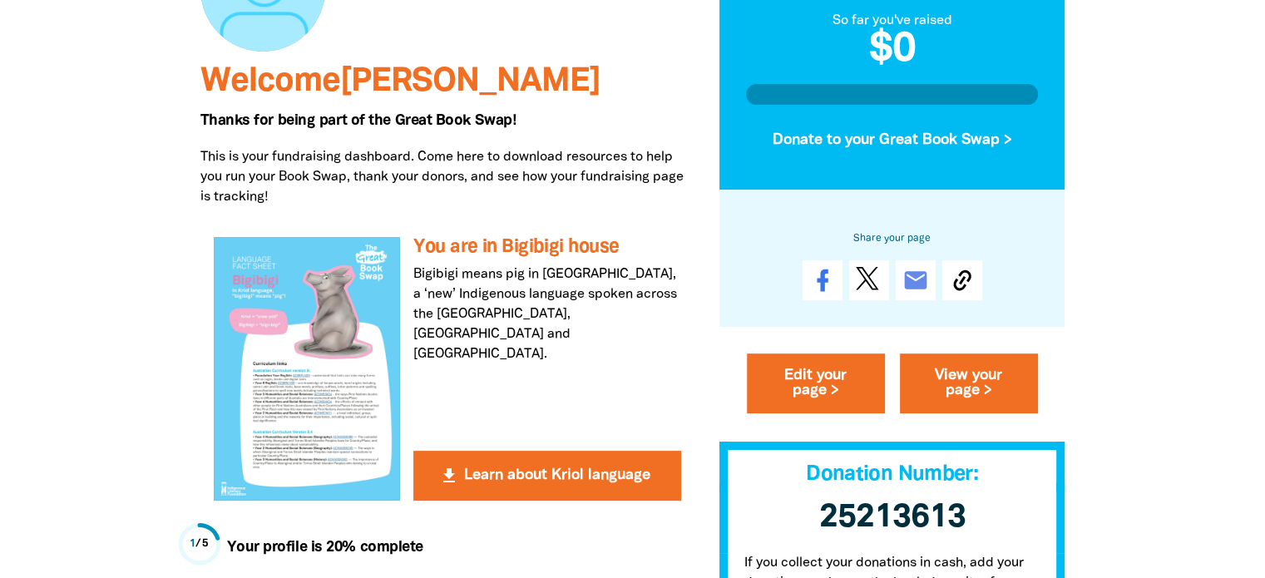
scroll to position [241, 0]
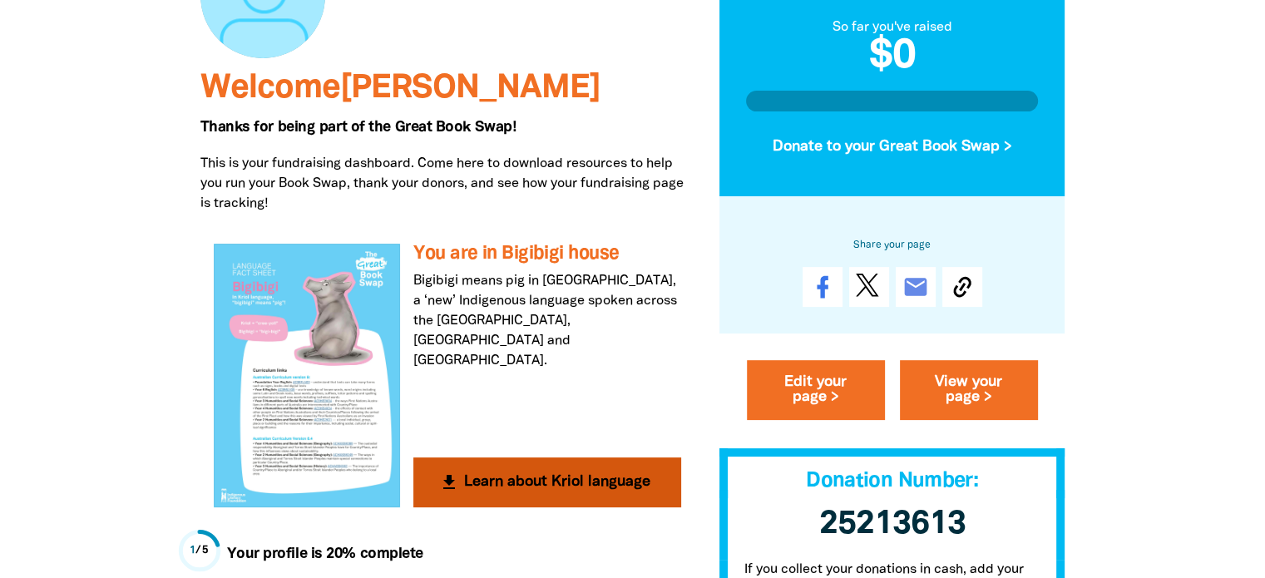
click at [323, 367] on div at bounding box center [307, 375] width 187 height 263
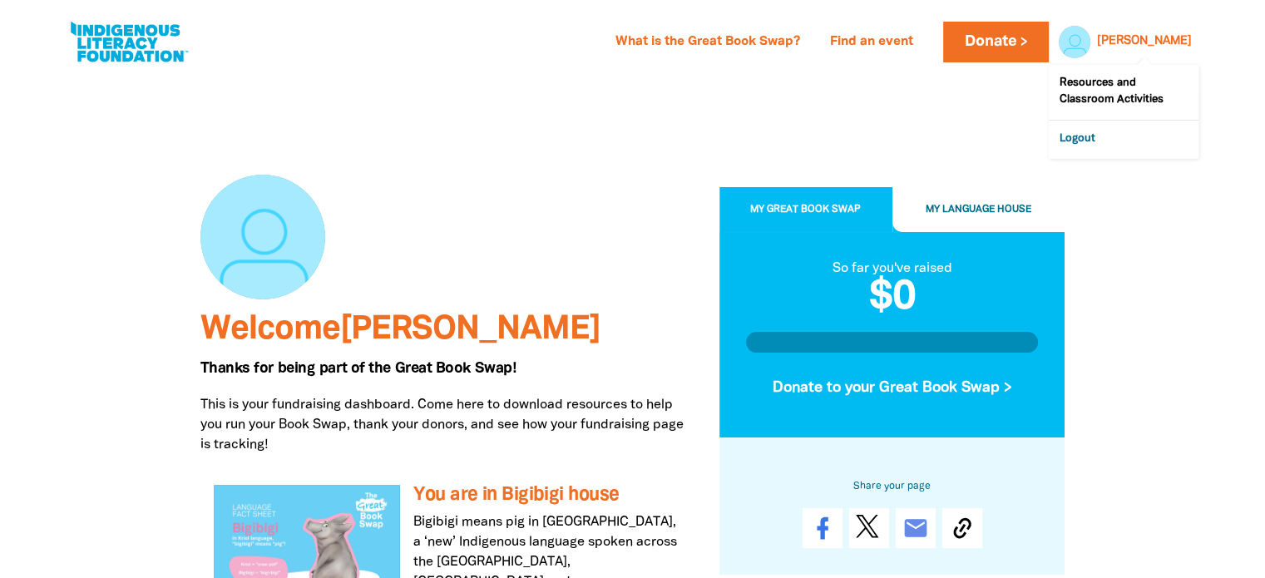
click at [1089, 139] on link "Logout" at bounding box center [1124, 140] width 150 height 38
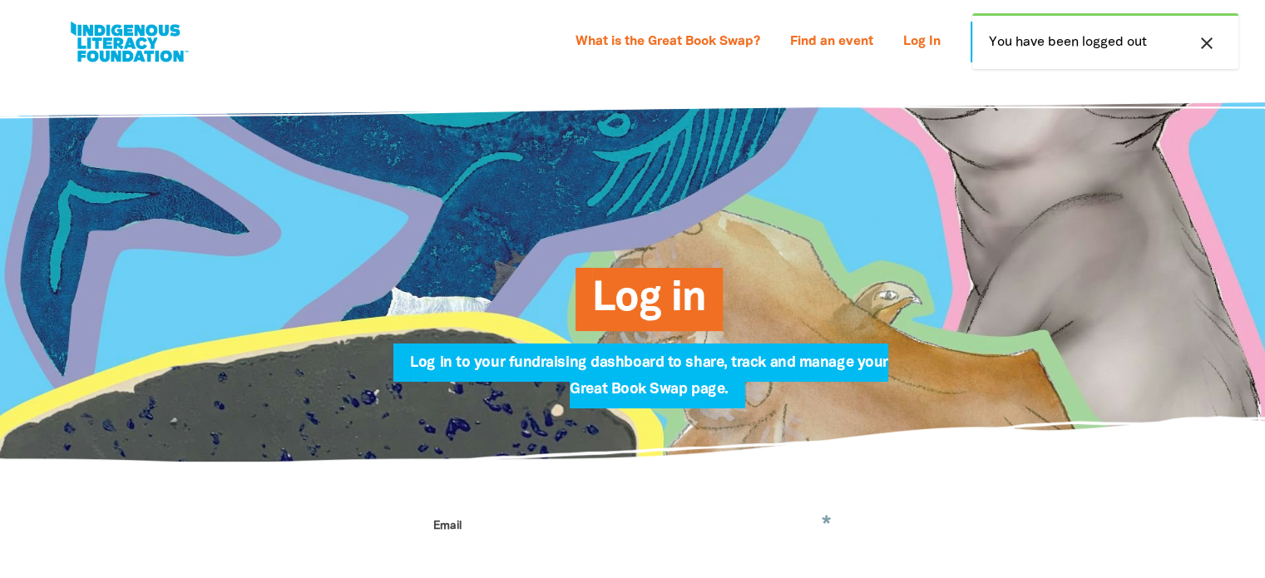
click at [1200, 36] on icon "close" at bounding box center [1207, 43] width 20 height 20
